Goal: Find specific page/section: Find specific page/section

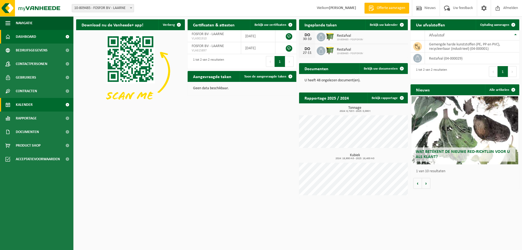
click at [26, 107] on span "Kalender" at bounding box center [24, 105] width 17 height 14
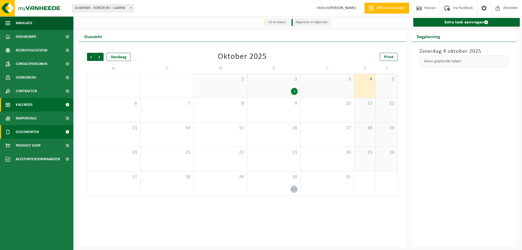
click at [34, 132] on span "Documenten" at bounding box center [27, 132] width 23 height 14
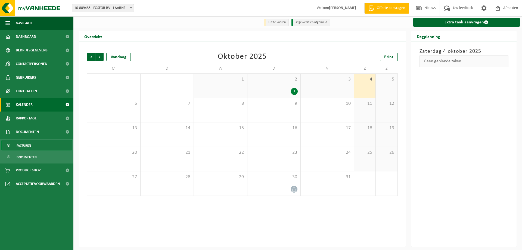
click at [35, 148] on link "Facturen" at bounding box center [36, 145] width 71 height 10
